Goal: Task Accomplishment & Management: Complete application form

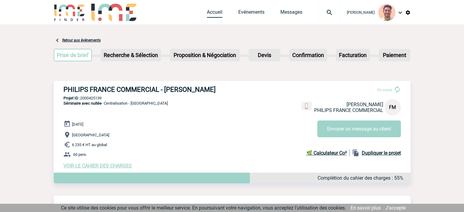
click at [219, 12] on link "Accueil" at bounding box center [215, 13] width 16 height 9
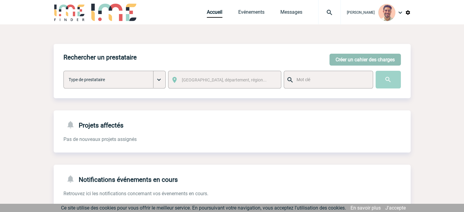
click at [337, 59] on button "Créer un cahier des charges" at bounding box center [364, 60] width 71 height 12
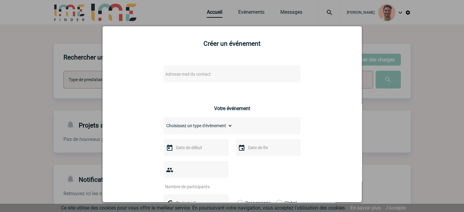
click at [199, 76] on span "Adresse mail du contact" at bounding box center [187, 74] width 45 height 5
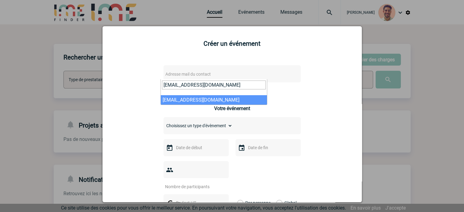
type input "marion.antoine@capgemini.com"
select select "113184"
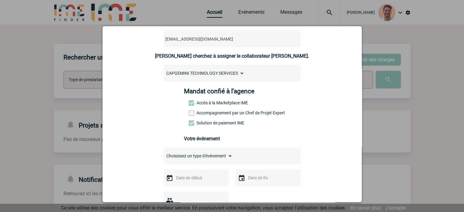
scroll to position [61, 0]
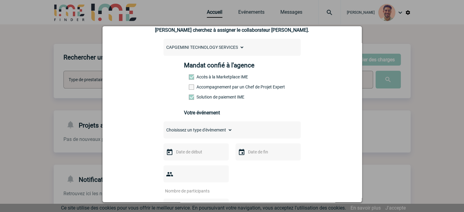
click at [195, 133] on select "Choisissez un type d'évènement Séminaire avec nuitée Séminaire sans nuitée Repa…" at bounding box center [198, 130] width 69 height 9
select select "3"
click at [164, 128] on select "Choisissez un type d'évènement Séminaire avec nuitée Séminaire sans nuitée Repa…" at bounding box center [198, 130] width 69 height 9
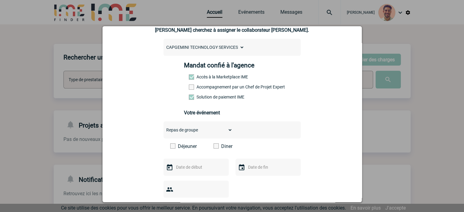
click at [214, 149] on span at bounding box center [216, 145] width 5 height 5
click at [0, 0] on input "Diner" at bounding box center [0, 0] width 0 height 0
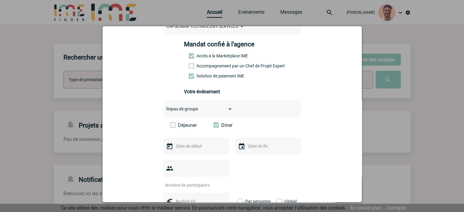
scroll to position [92, 0]
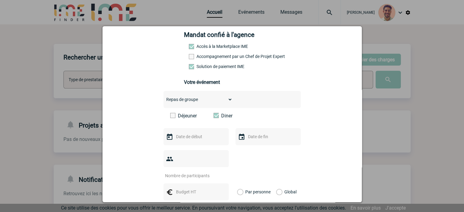
click at [188, 143] on div at bounding box center [196, 136] width 65 height 17
click at [188, 139] on input "text" at bounding box center [195, 137] width 42 height 8
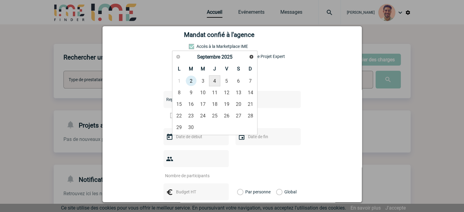
click at [217, 84] on link "4" at bounding box center [214, 80] width 11 height 11
type input "04-09-2025"
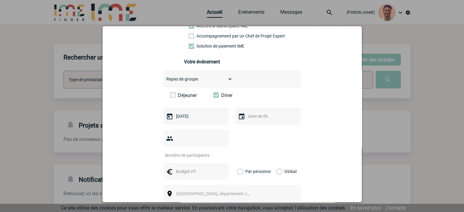
scroll to position [122, 0]
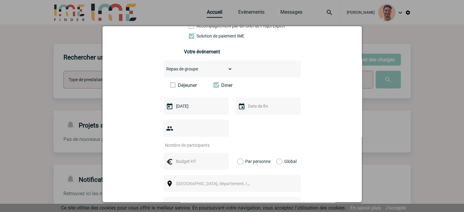
click at [184, 141] on input "number" at bounding box center [192, 145] width 57 height 8
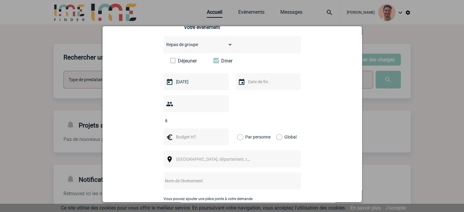
scroll to position [183, 0]
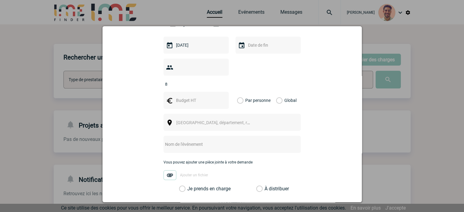
type input "8"
click at [218, 120] on span "Ville, département, région..." at bounding box center [218, 122] width 85 height 5
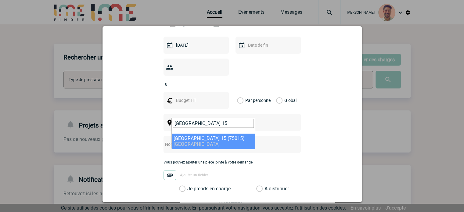
type input "PARIS 15"
select select "18"
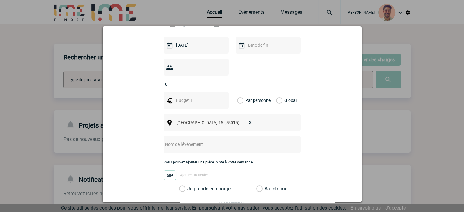
click at [198, 140] on div at bounding box center [232, 144] width 137 height 17
click at [198, 140] on input "text" at bounding box center [224, 144] width 121 height 8
type input "d"
type input "Dîner restaurant 4 septembre"
click at [181, 186] on label "Je prends en charge" at bounding box center [184, 189] width 10 height 6
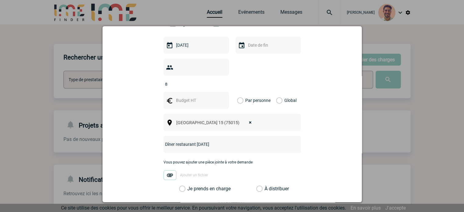
click at [0, 0] on input "Je prends en charge" at bounding box center [0, 0] width 0 height 0
click at [187, 96] on input "text" at bounding box center [195, 100] width 42 height 8
type input "400"
click at [276, 92] on label "Global" at bounding box center [278, 100] width 4 height 17
click at [0, 0] on input "Global" at bounding box center [0, 0] width 0 height 0
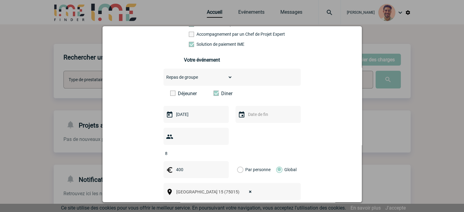
scroll to position [253, 0]
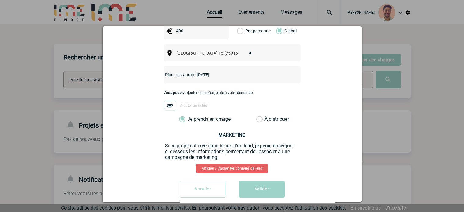
click at [269, 182] on button "Valider" at bounding box center [262, 189] width 46 height 17
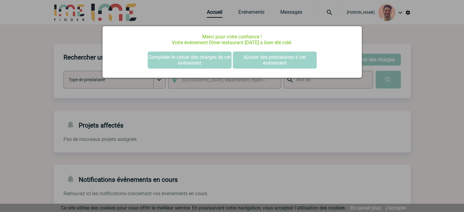
drag, startPoint x: 273, startPoint y: 149, endPoint x: 227, endPoint y: 36, distance: 122.2
click at [273, 148] on div at bounding box center [232, 106] width 464 height 212
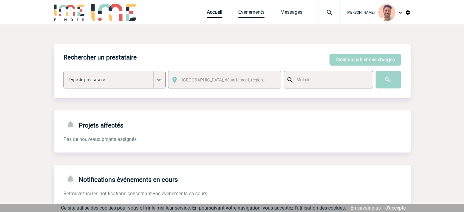
click at [247, 15] on link "Evénements" at bounding box center [251, 13] width 26 height 9
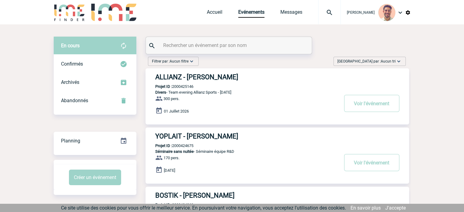
click at [198, 46] on input "text" at bounding box center [230, 45] width 136 height 9
paste input "2000425311"
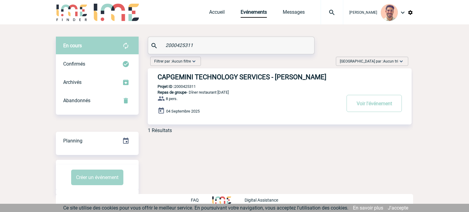
type input "2000425311"
click at [231, 76] on h3 "CAPGEMINI TECHNOLOGY SERVICES - Marion ANTOINE" at bounding box center [248, 77] width 183 height 8
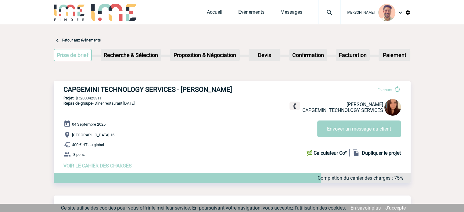
drag, startPoint x: 177, startPoint y: 98, endPoint x: 63, endPoint y: 91, distance: 113.7
click at [63, 91] on div "CAPGEMINI TECHNOLOGY SERVICES - [PERSON_NAME] En cours [PERSON_NAME] TECHNOLOGY…" at bounding box center [232, 127] width 357 height 93
copy h3 "CAPGEMINI TECHNOLOGY SERVICES - [PERSON_NAME]"
drag, startPoint x: 107, startPoint y: 99, endPoint x: 82, endPoint y: 97, distance: 25.1
click at [82, 97] on p "Projet ID : 2000425311" at bounding box center [232, 98] width 357 height 5
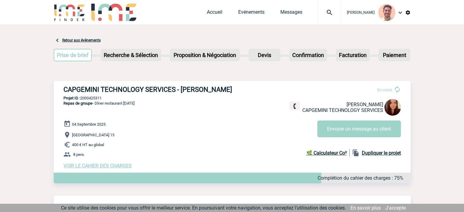
copy p "2000425311"
